Goal: Check status

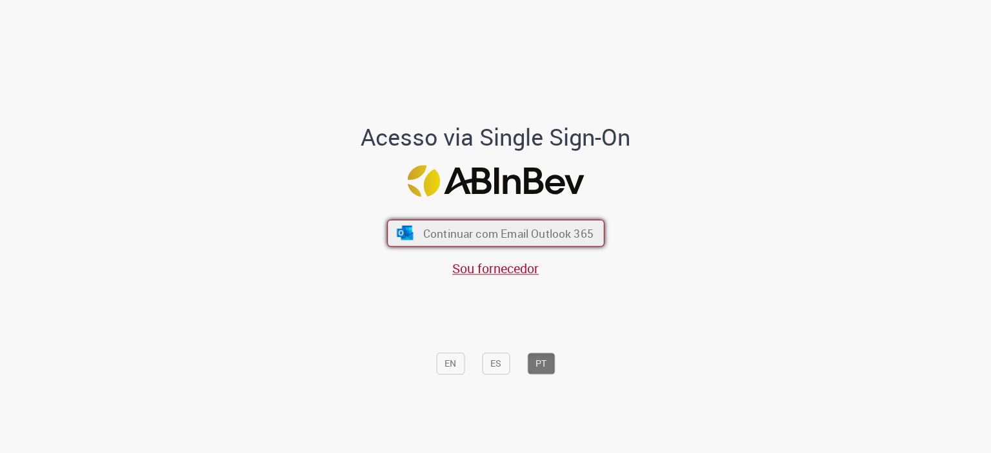
click at [493, 234] on span "Continuar com Email Outlook 365" at bounding box center [507, 233] width 170 height 15
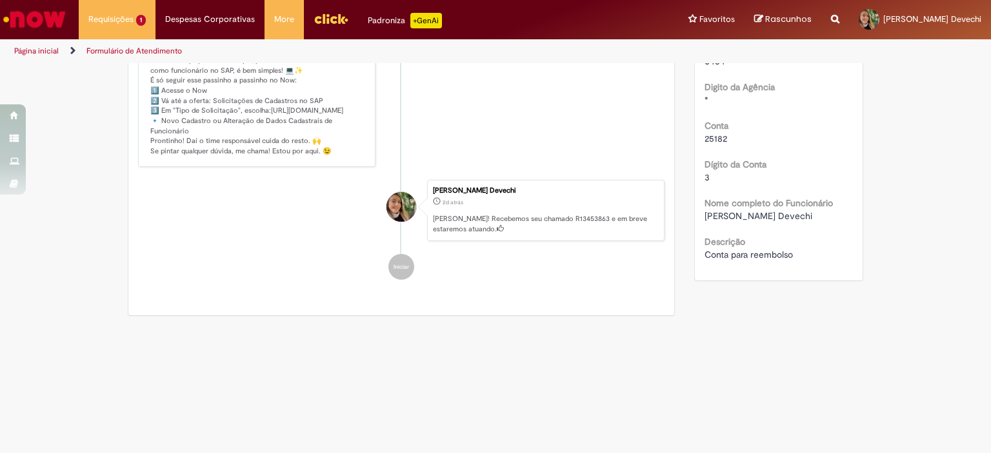
scroll to position [136, 0]
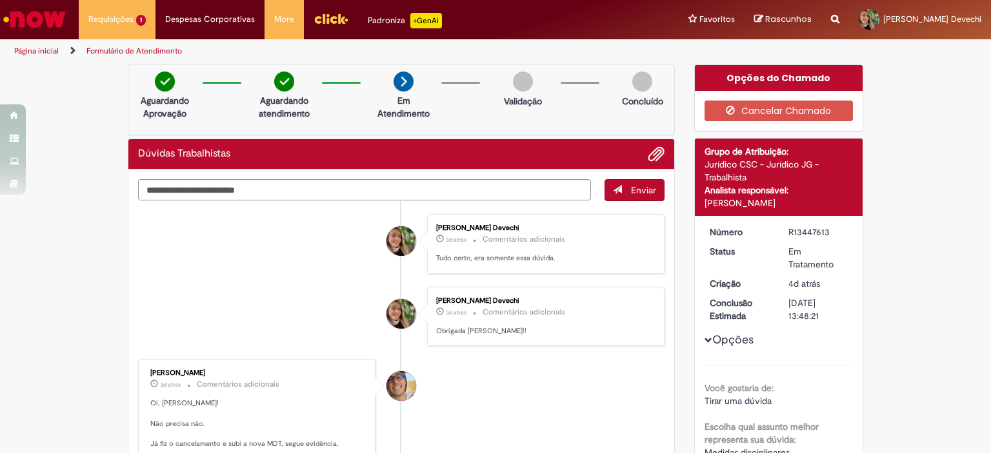
drag, startPoint x: 786, startPoint y: 230, endPoint x: 826, endPoint y: 237, distance: 41.1
click at [826, 237] on div "R13447613" at bounding box center [818, 232] width 60 height 13
copy div "R13447613"
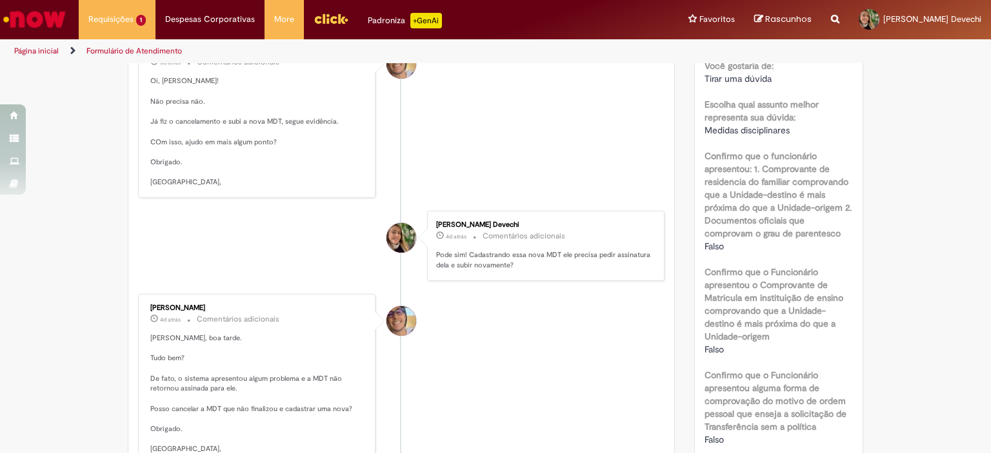
scroll to position [194, 0]
